Goal: Task Accomplishment & Management: Manage account settings

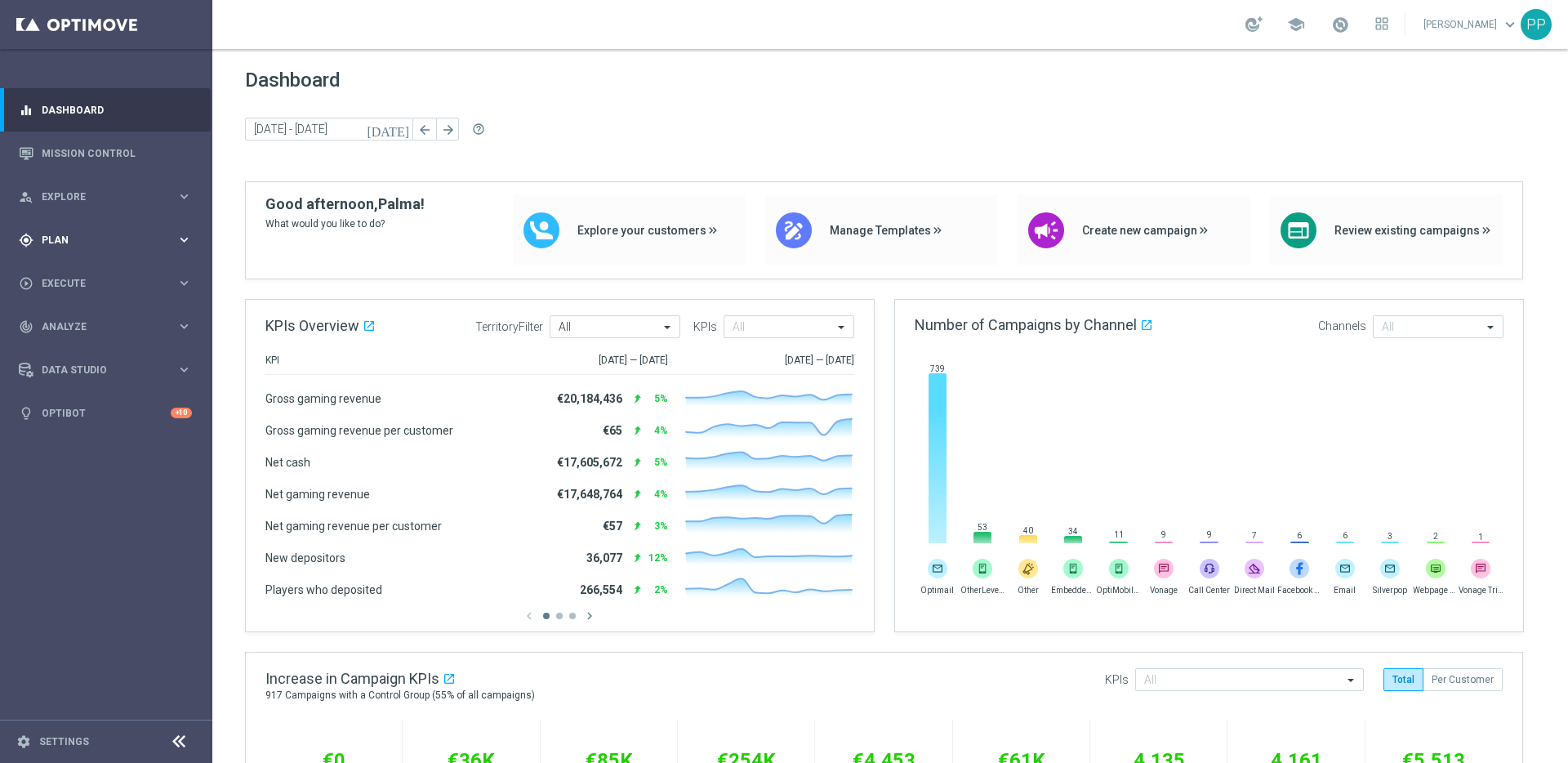
click at [55, 237] on span "Plan" at bounding box center [109, 240] width 135 height 9
click at [65, 276] on link "Target Groups" at bounding box center [106, 274] width 127 height 13
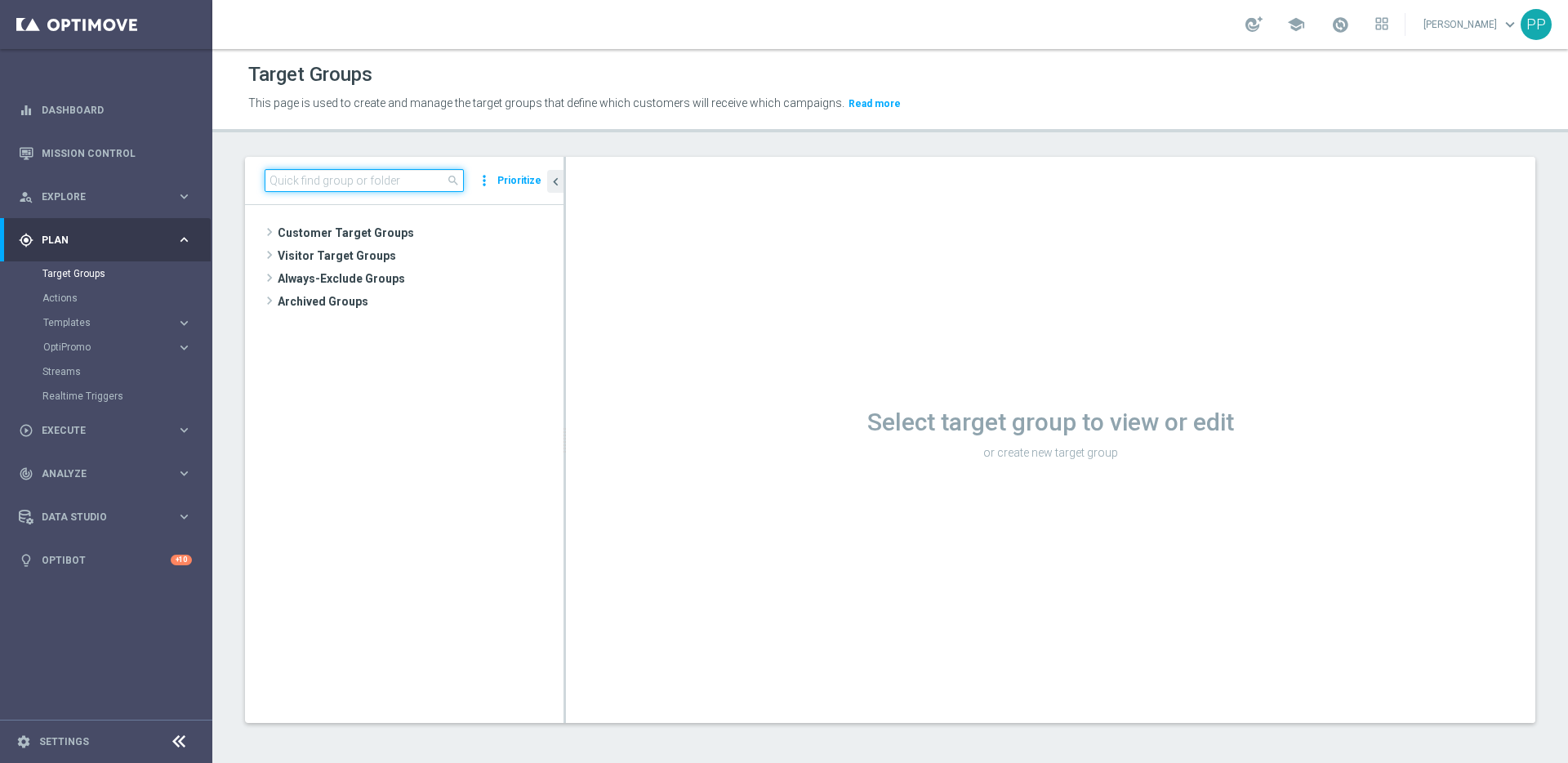
click at [347, 183] on input at bounding box center [364, 180] width 199 height 23
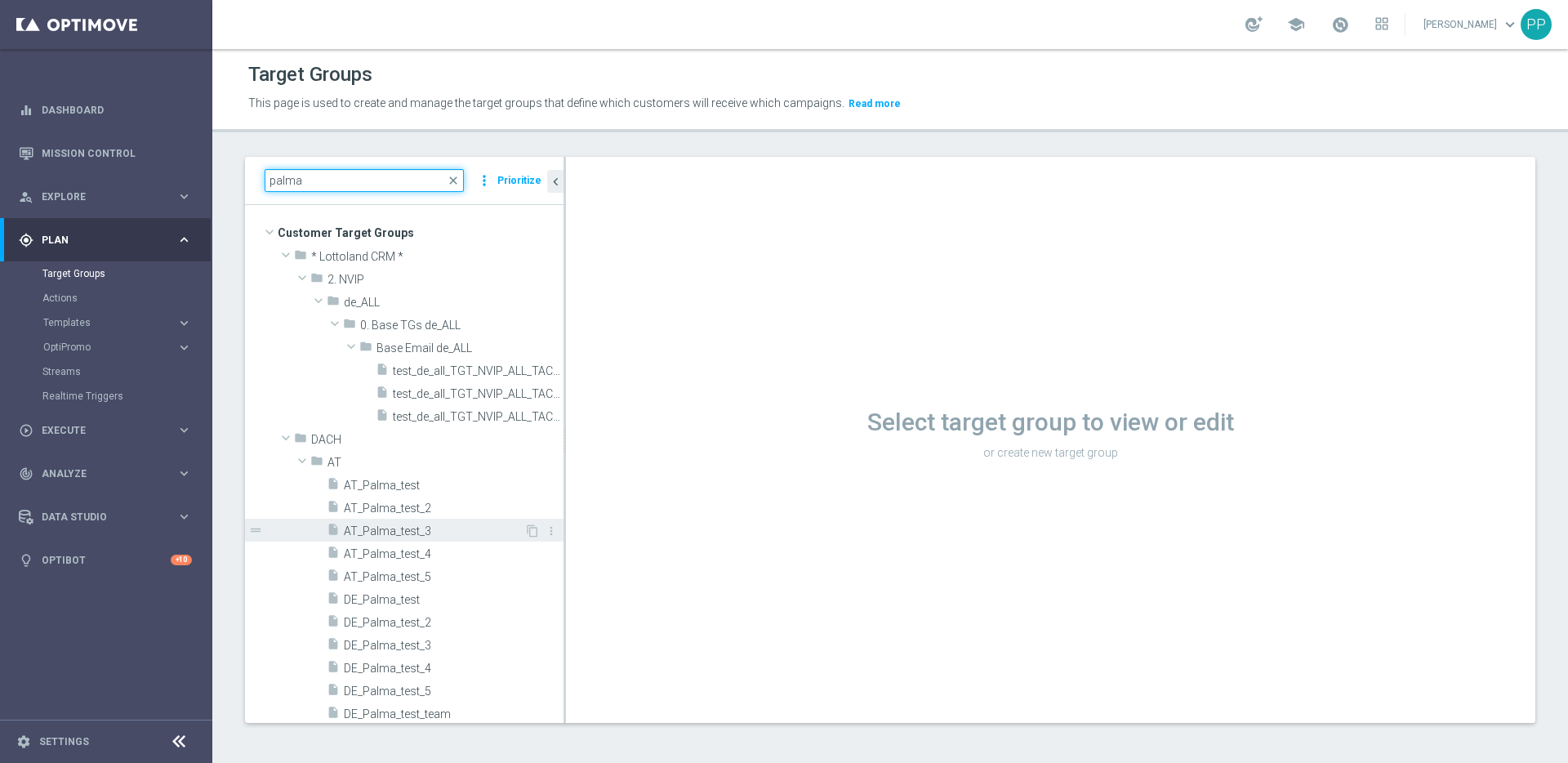
scroll to position [6, 0]
type input "palma"
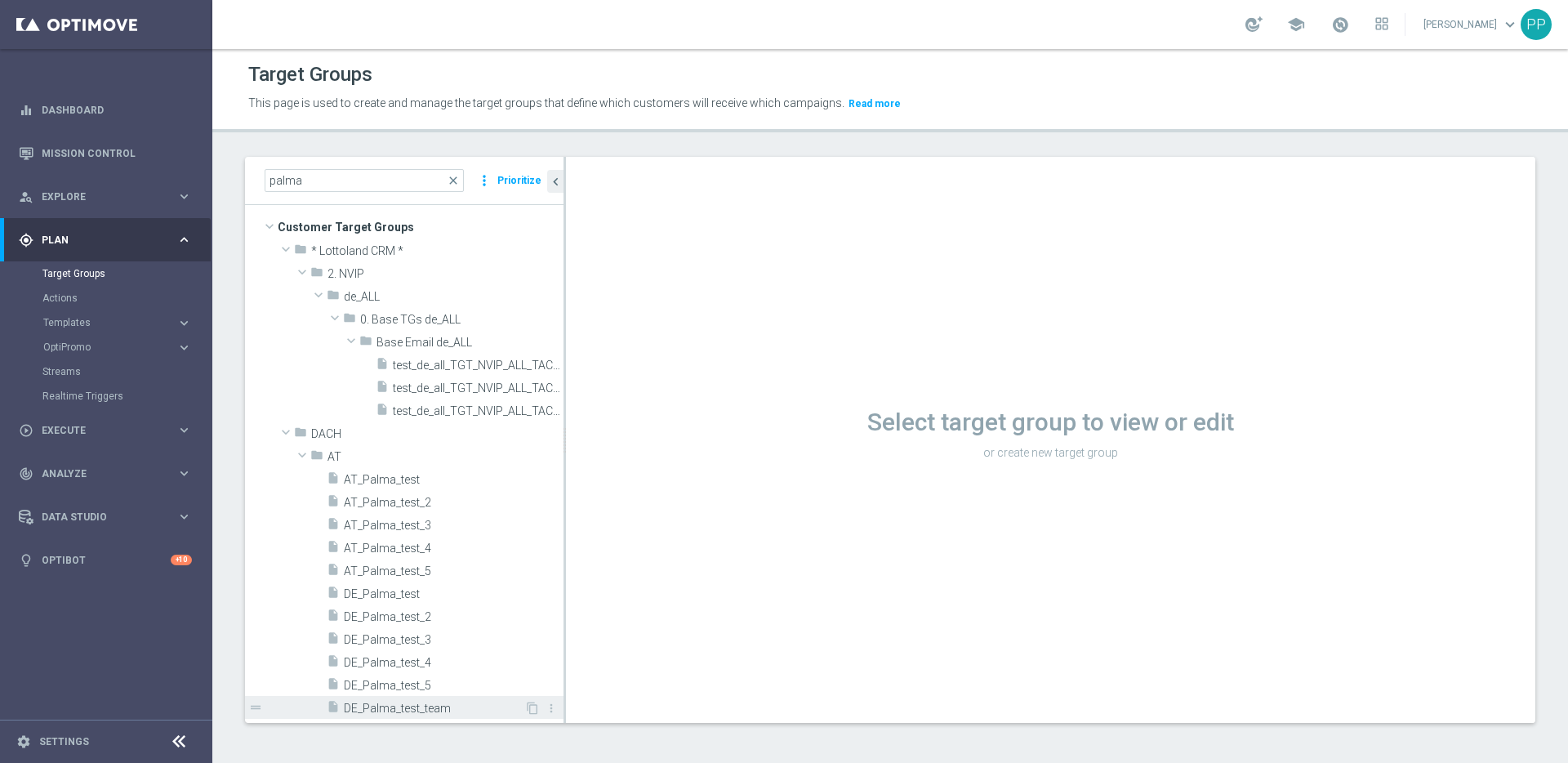
click at [378, 714] on span "DE_Palma_test_team" at bounding box center [434, 708] width 181 height 14
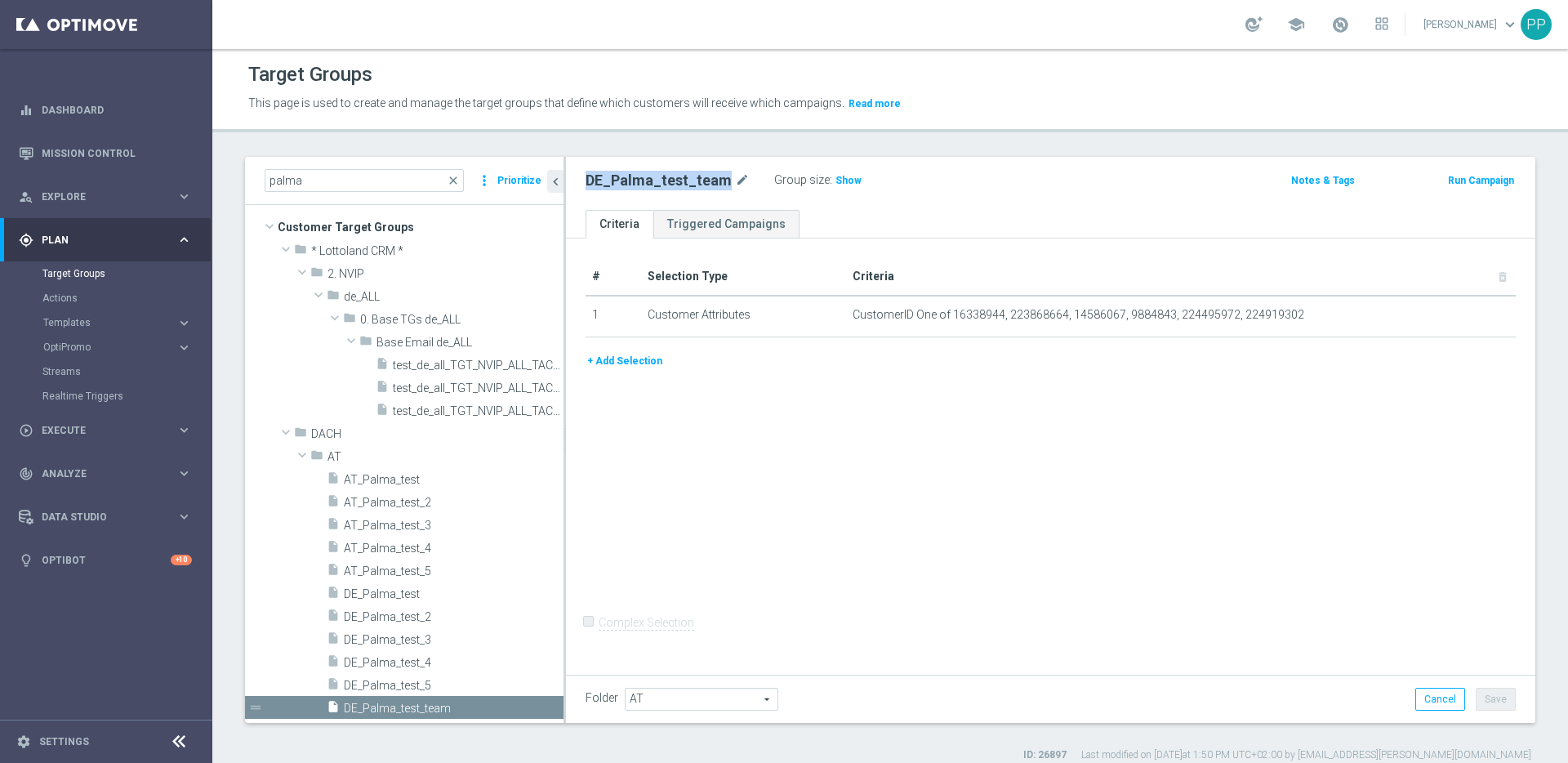
drag, startPoint x: 574, startPoint y: 174, endPoint x: 725, endPoint y: 178, distance: 151.1
click at [725, 178] on div "DE_Palma_test_team mode_edit Group size : Show" at bounding box center [892, 180] width 637 height 23
copy div "DE_Palma_test_team"
